Goal: Information Seeking & Learning: Learn about a topic

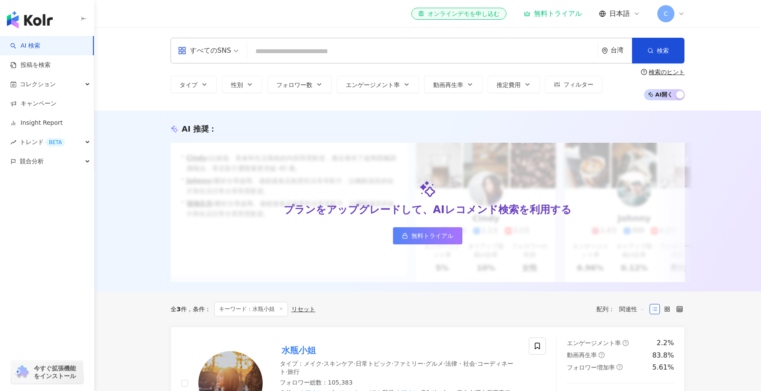
click at [252, 49] on input "search" at bounding box center [422, 51] width 343 height 16
click at [261, 57] on input "search" at bounding box center [422, 51] width 343 height 16
type input "*"
type input "******"
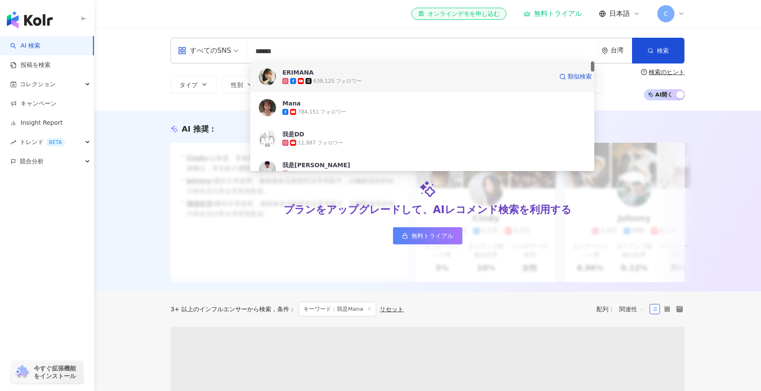
click at [331, 80] on div "639,125 フォロワー" at bounding box center [337, 81] width 48 height 7
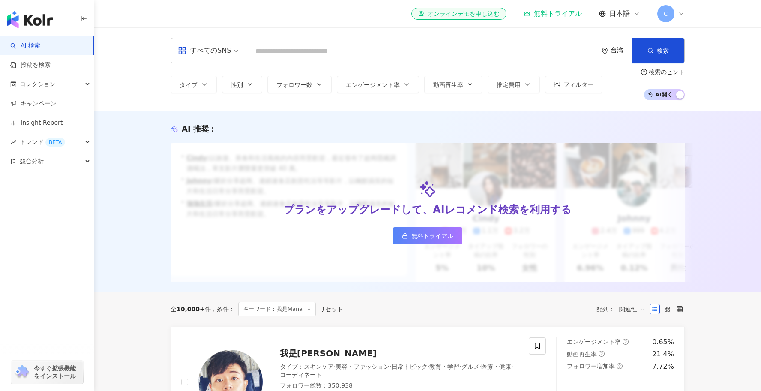
click at [325, 55] on input "search" at bounding box center [422, 51] width 343 height 16
click at [316, 44] on input "search" at bounding box center [422, 51] width 343 height 16
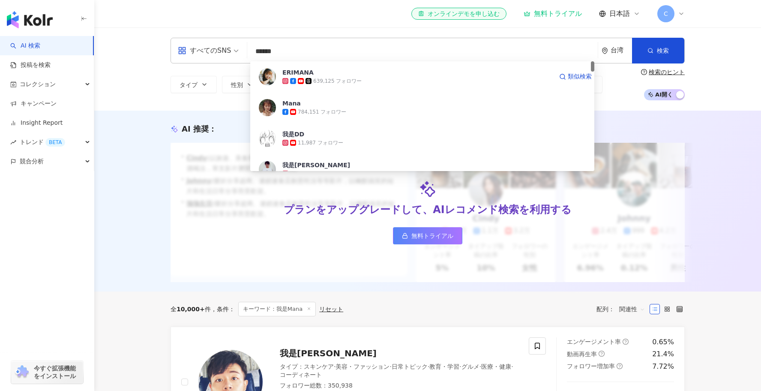
type input "******"
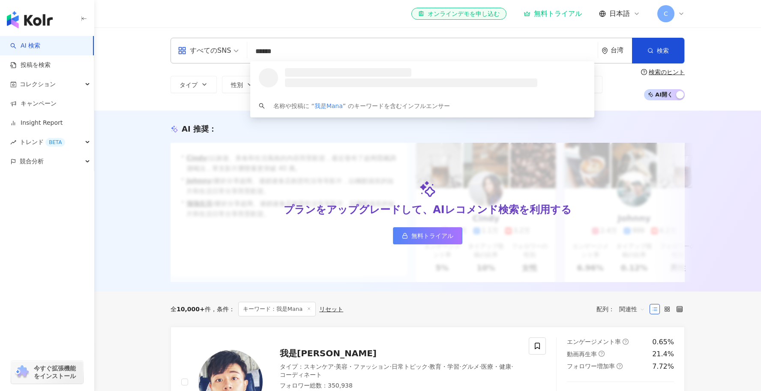
click at [330, 69] on h3 at bounding box center [348, 72] width 126 height 9
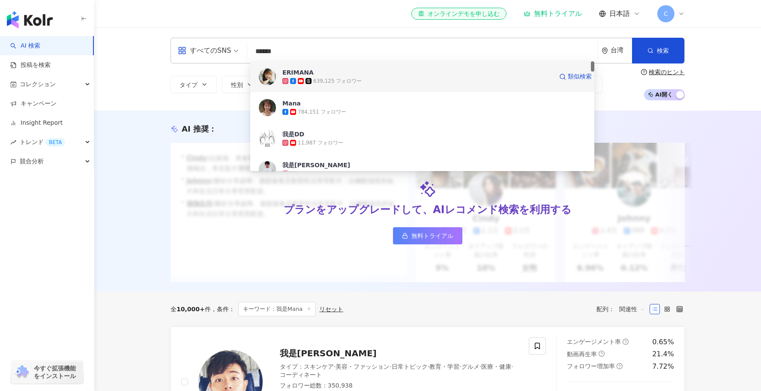
click at [328, 81] on div "639,125 フォロワー" at bounding box center [337, 81] width 48 height 7
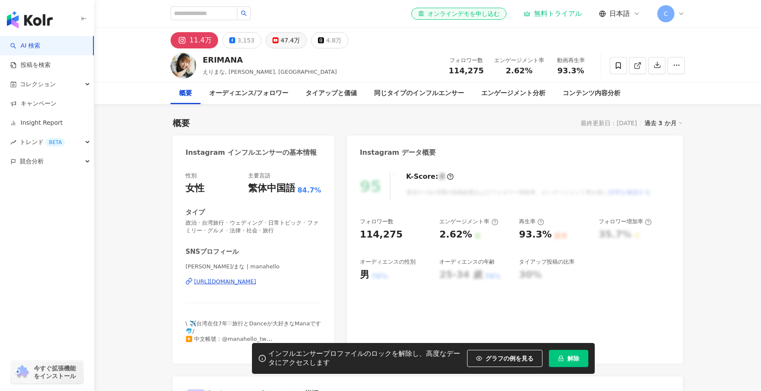
click at [280, 37] on div "47.4万" at bounding box center [289, 40] width 19 height 12
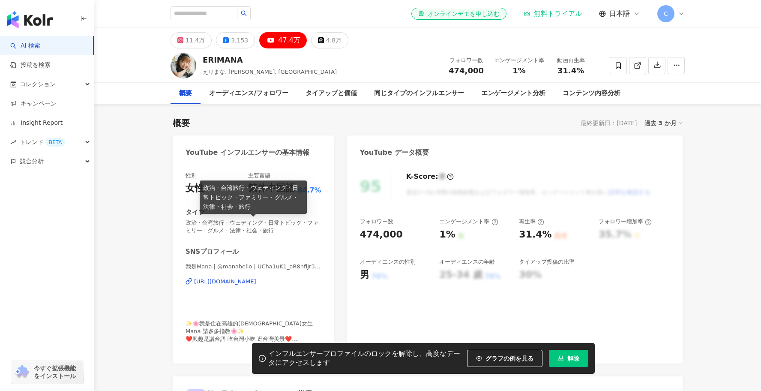
scroll to position [16, 0]
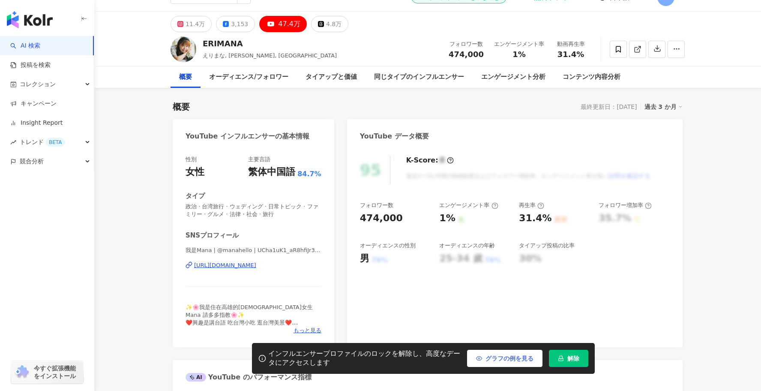
click at [489, 355] on span "グラフの例を見る" at bounding box center [509, 358] width 48 height 7
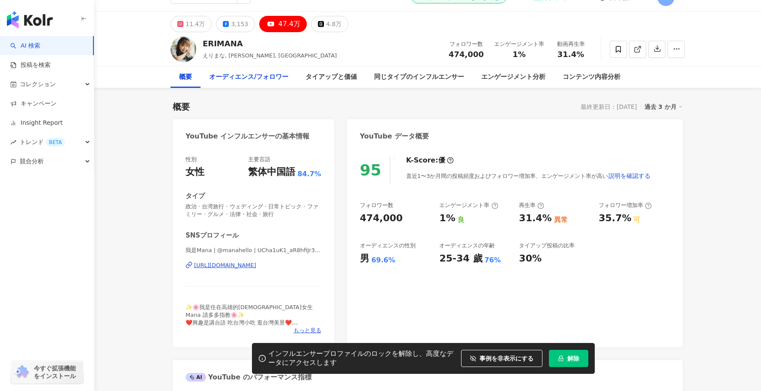
click at [221, 75] on div "オーディエンス/フォロワー" at bounding box center [248, 77] width 79 height 10
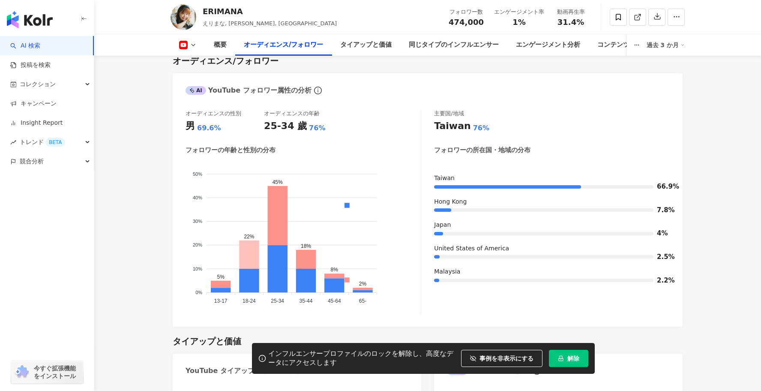
scroll to position [787, 0]
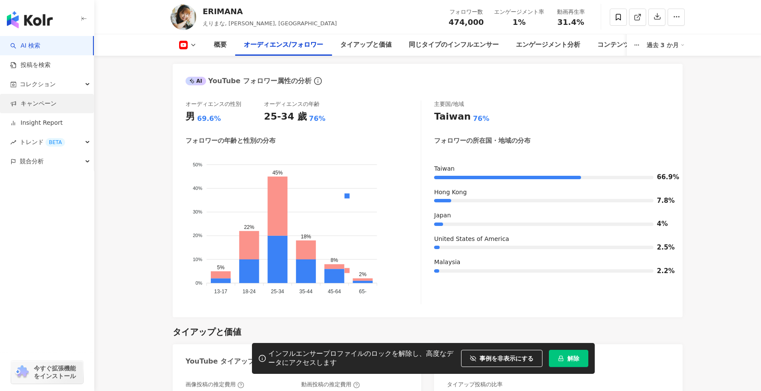
click at [10, 104] on link "キャンペーン" at bounding box center [33, 103] width 46 height 9
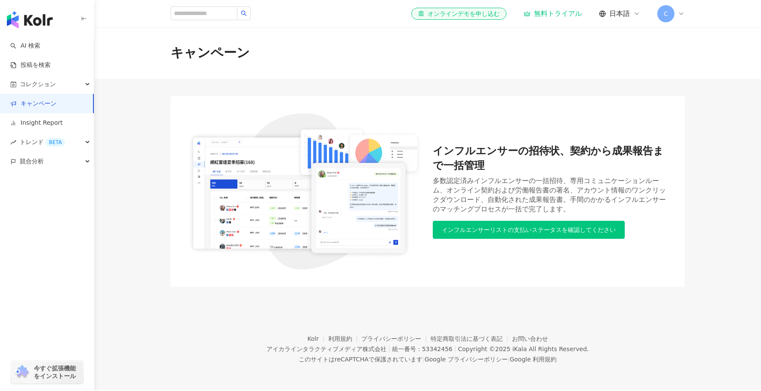
scroll to position [39, 0]
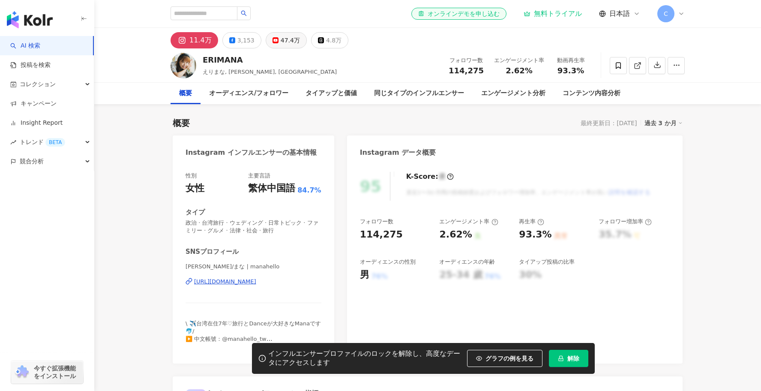
click at [272, 38] on icon at bounding box center [275, 40] width 6 height 6
click at [280, 38] on div "47.4万" at bounding box center [289, 40] width 19 height 12
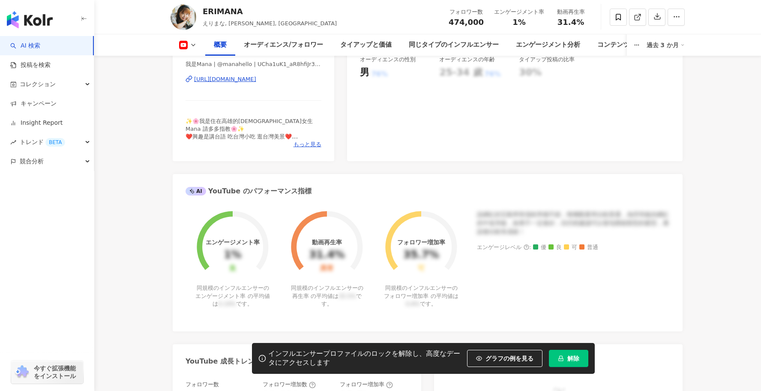
scroll to position [811, 0]
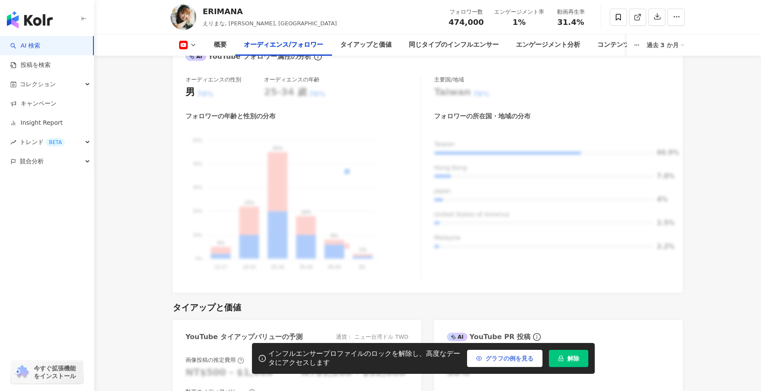
click at [507, 358] on span "グラフの例を見る" at bounding box center [509, 358] width 48 height 7
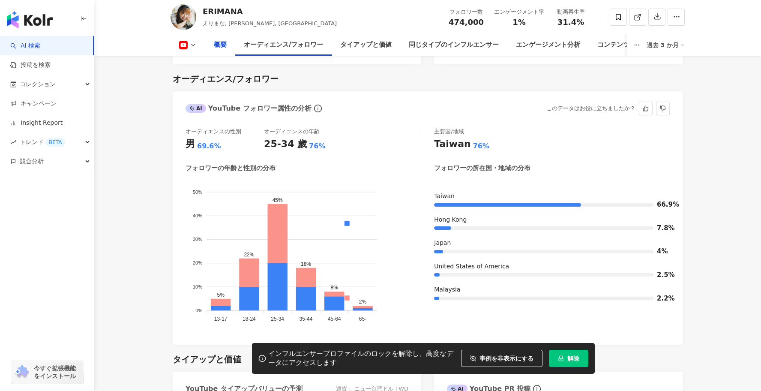
scroll to position [675, 0]
